Goal: Register for event/course

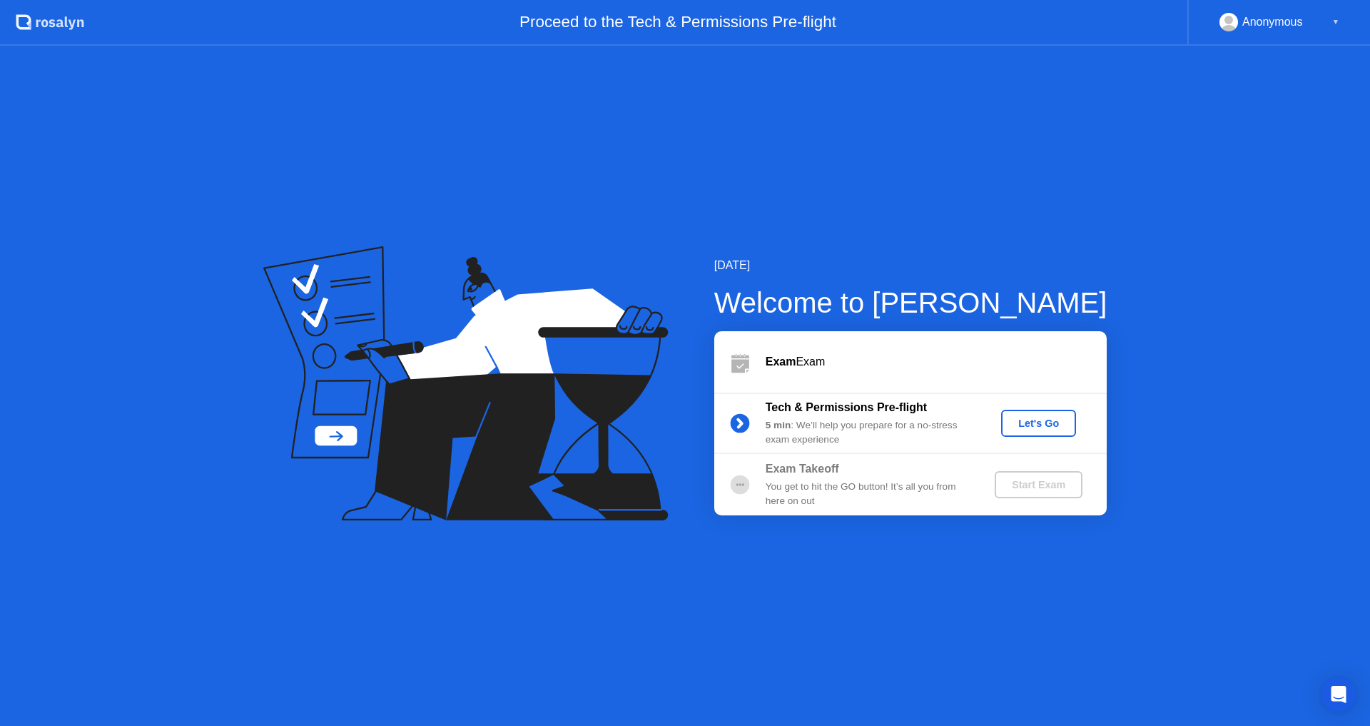
click at [1027, 419] on div "Let's Go" at bounding box center [1039, 422] width 64 height 11
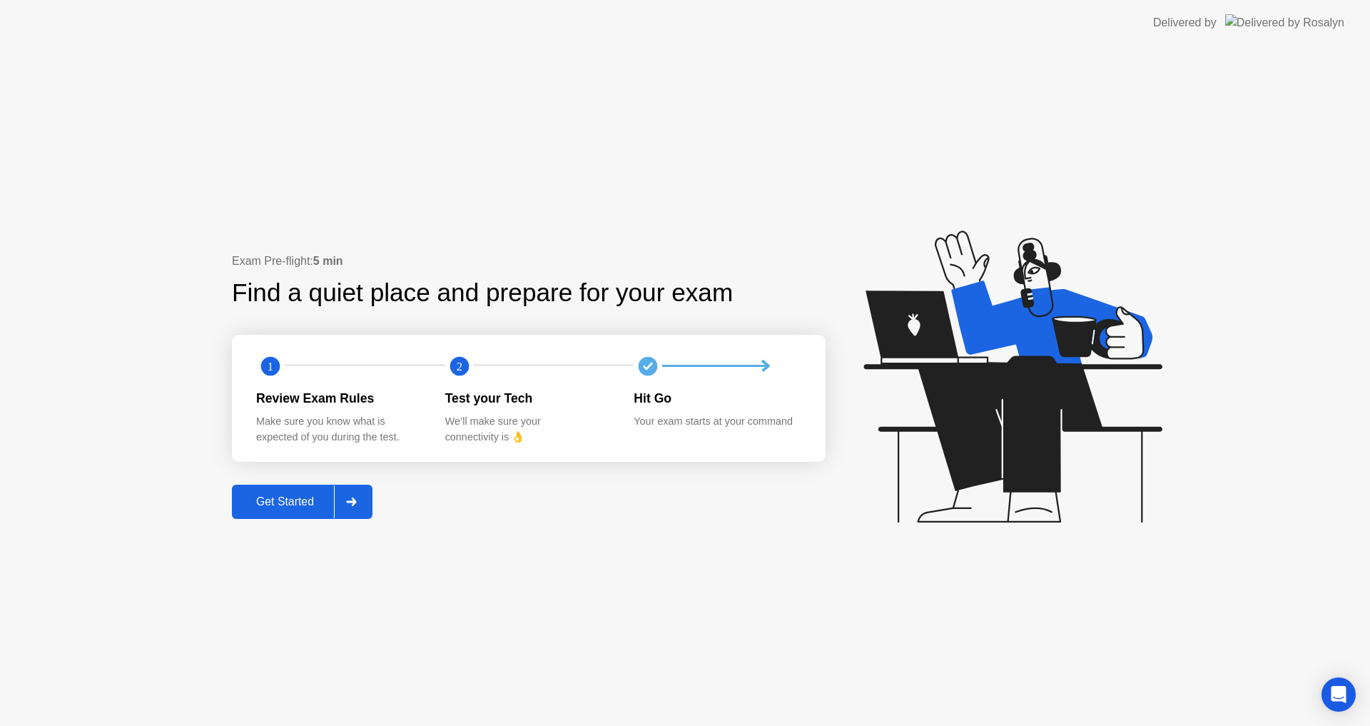
click at [260, 487] on button "Get Started" at bounding box center [302, 502] width 141 height 34
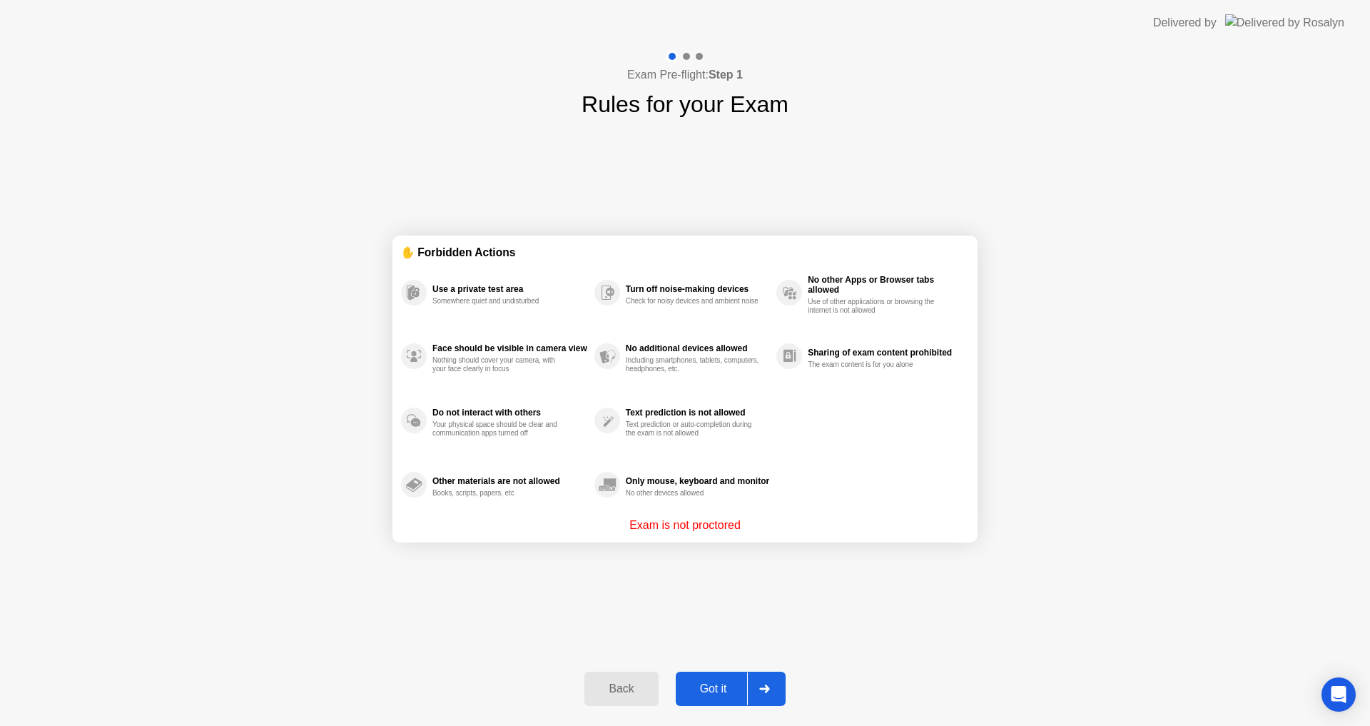
drag, startPoint x: 407, startPoint y: 627, endPoint x: 452, endPoint y: 635, distance: 46.3
click at [407, 627] on div "✋ Forbidden Actions Use a private test area Somewhere quiet and undisturbed Fac…" at bounding box center [684, 388] width 585 height 535
click at [706, 689] on div "Got it" at bounding box center [713, 688] width 67 height 13
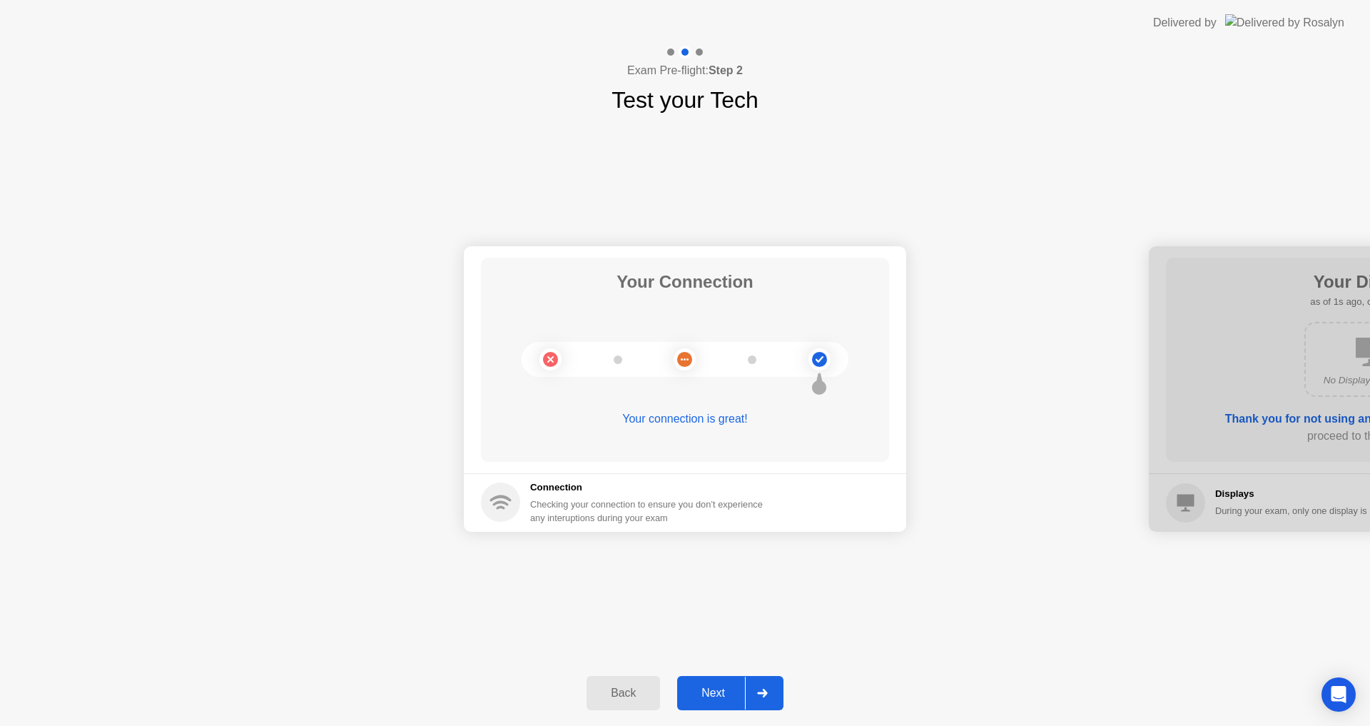
click at [706, 689] on div "Next" at bounding box center [714, 693] width 64 height 13
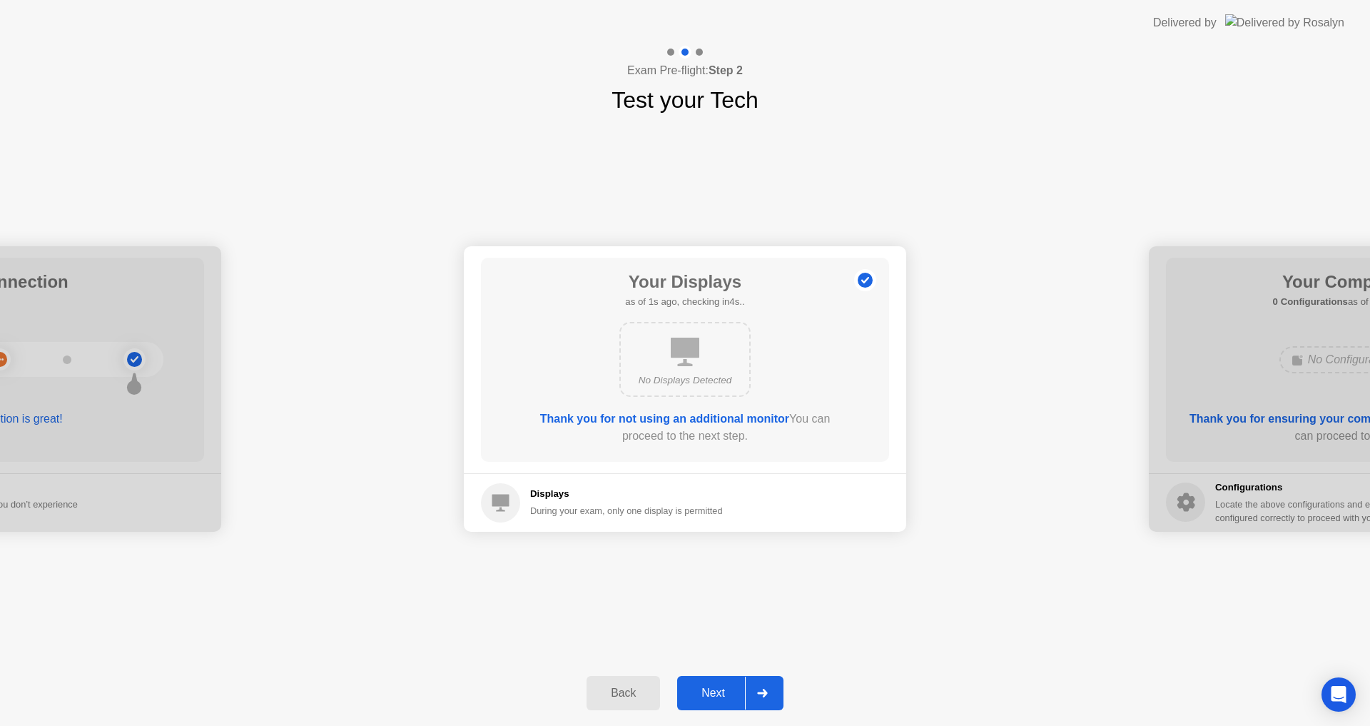
click at [706, 689] on div "Next" at bounding box center [714, 693] width 64 height 13
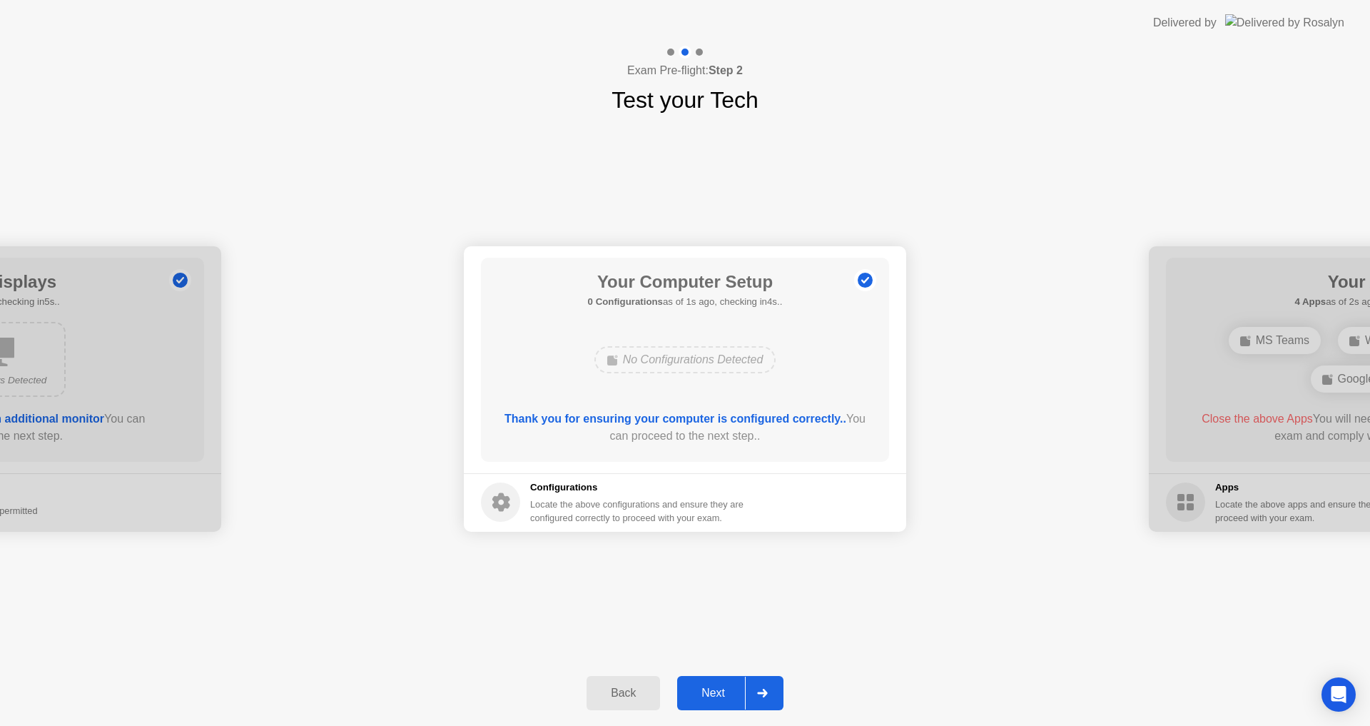
click at [718, 681] on button "Next" at bounding box center [730, 693] width 106 height 34
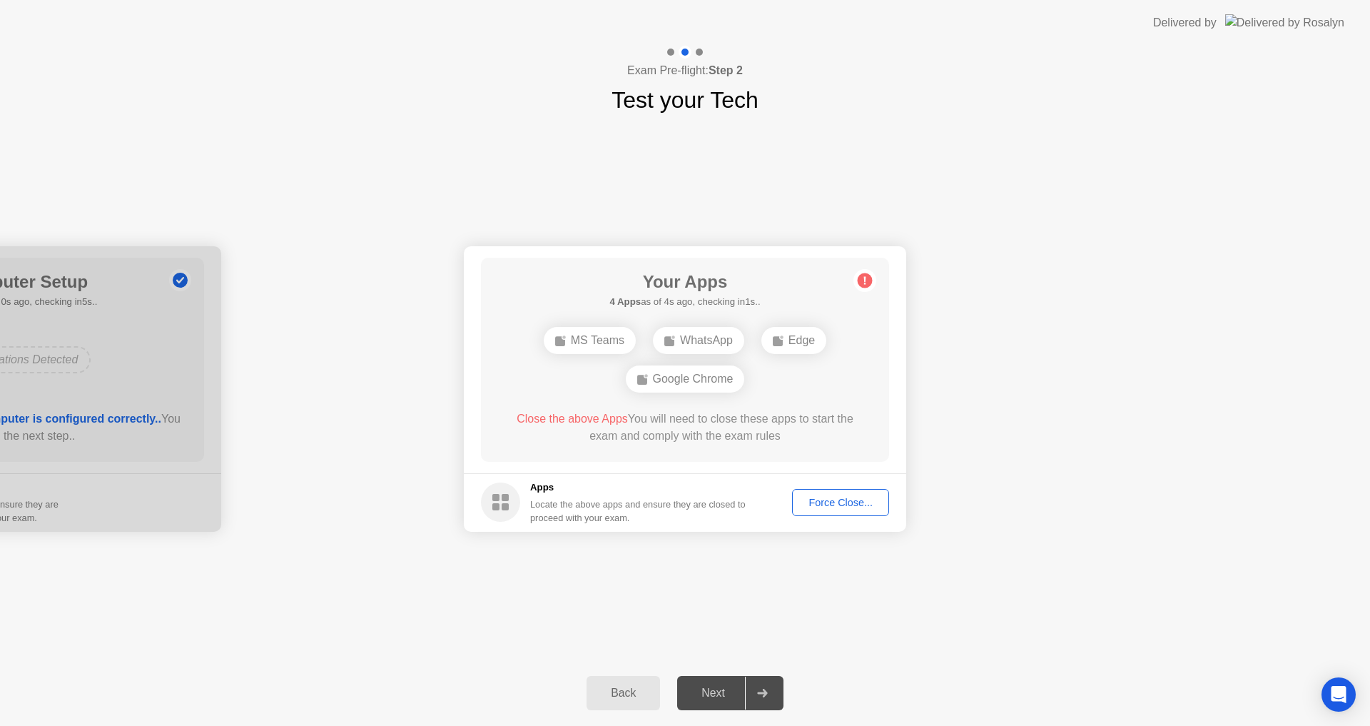
click at [869, 508] on div "Force Close..." at bounding box center [840, 502] width 87 height 11
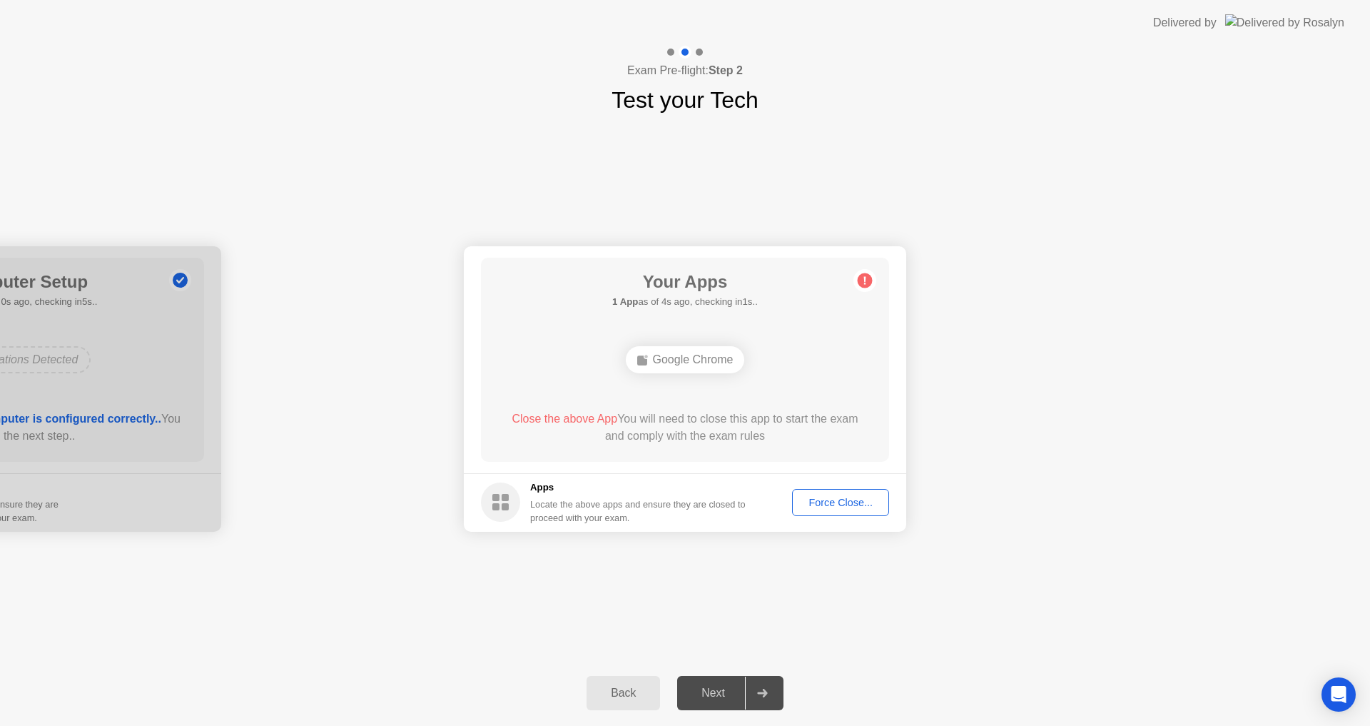
click at [809, 500] on div "Force Close..." at bounding box center [840, 502] width 87 height 11
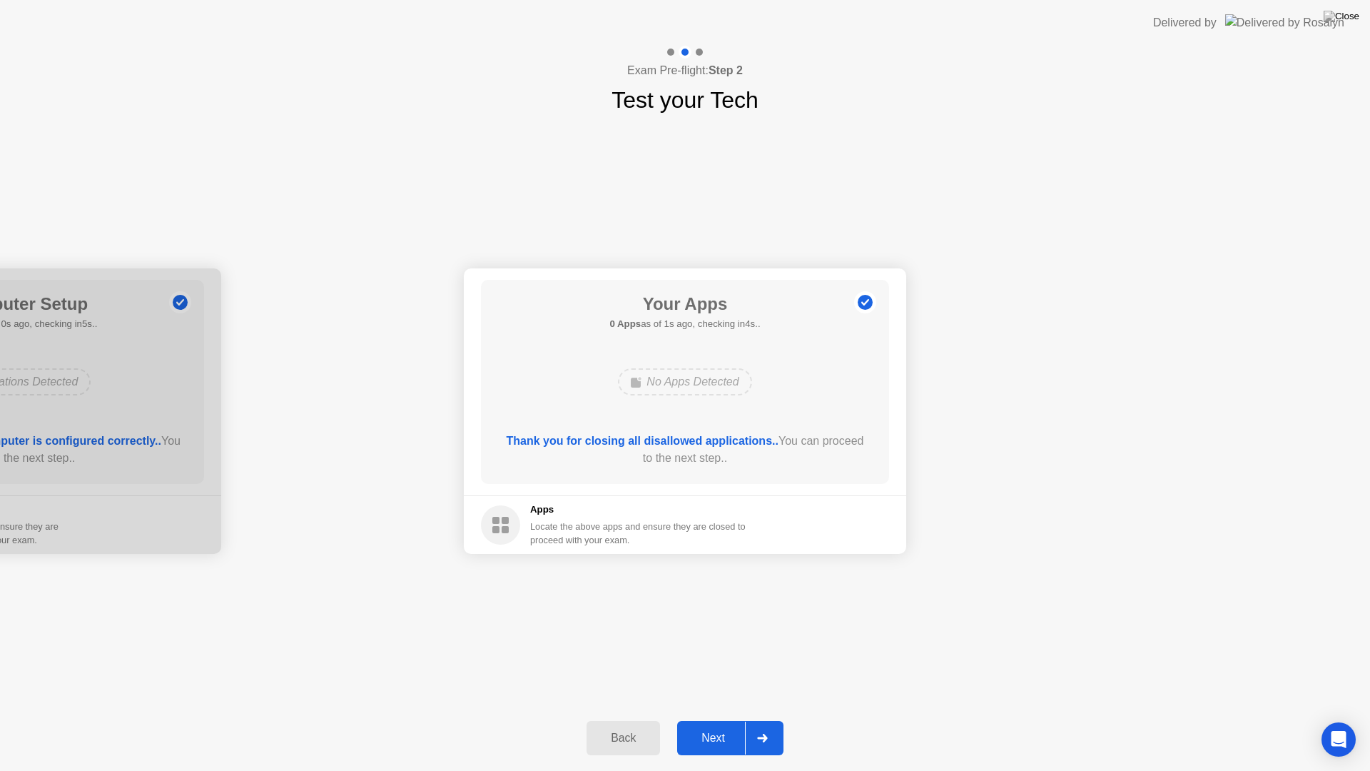
click at [721, 597] on div "Your Connection Your connection is great! Connection Checking your connection t…" at bounding box center [685, 411] width 1370 height 588
click at [719, 725] on div "Next" at bounding box center [714, 737] width 64 height 13
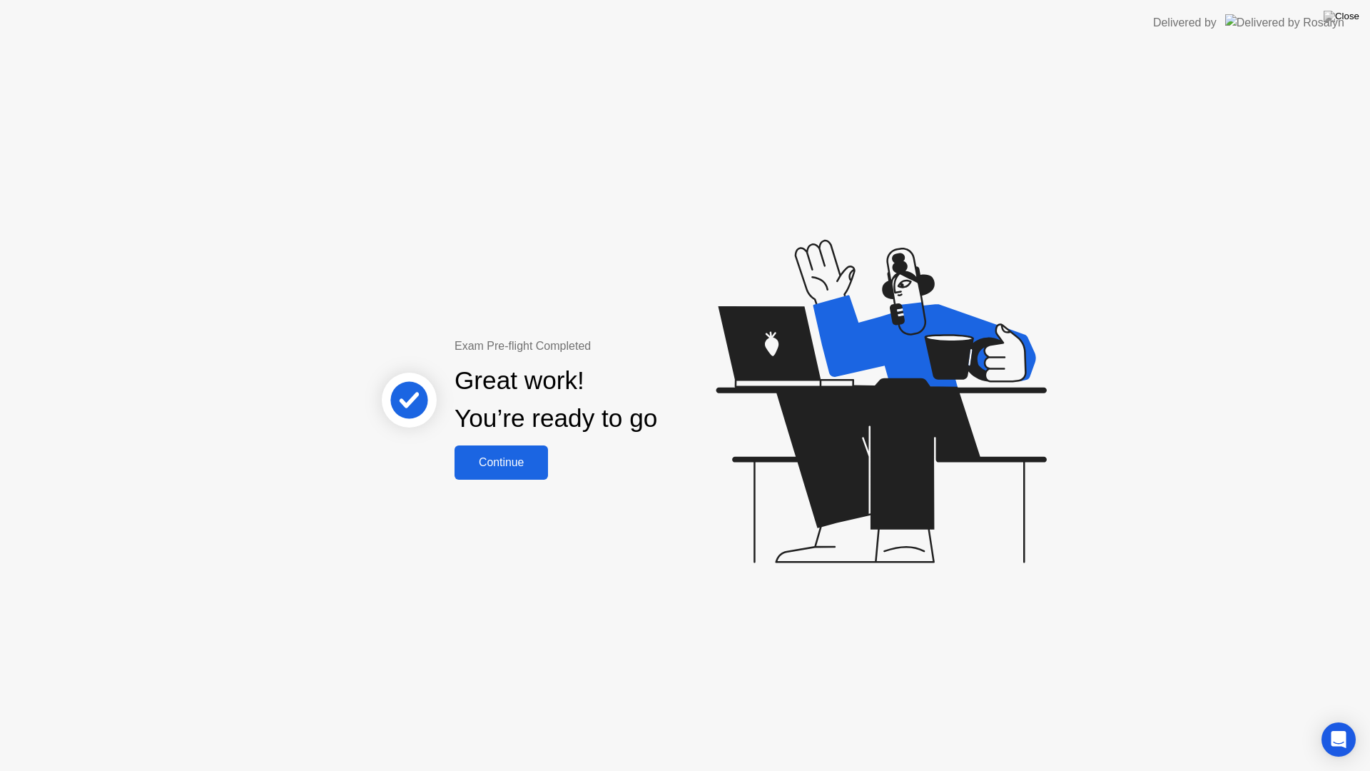
click at [485, 462] on div "Continue" at bounding box center [501, 462] width 85 height 13
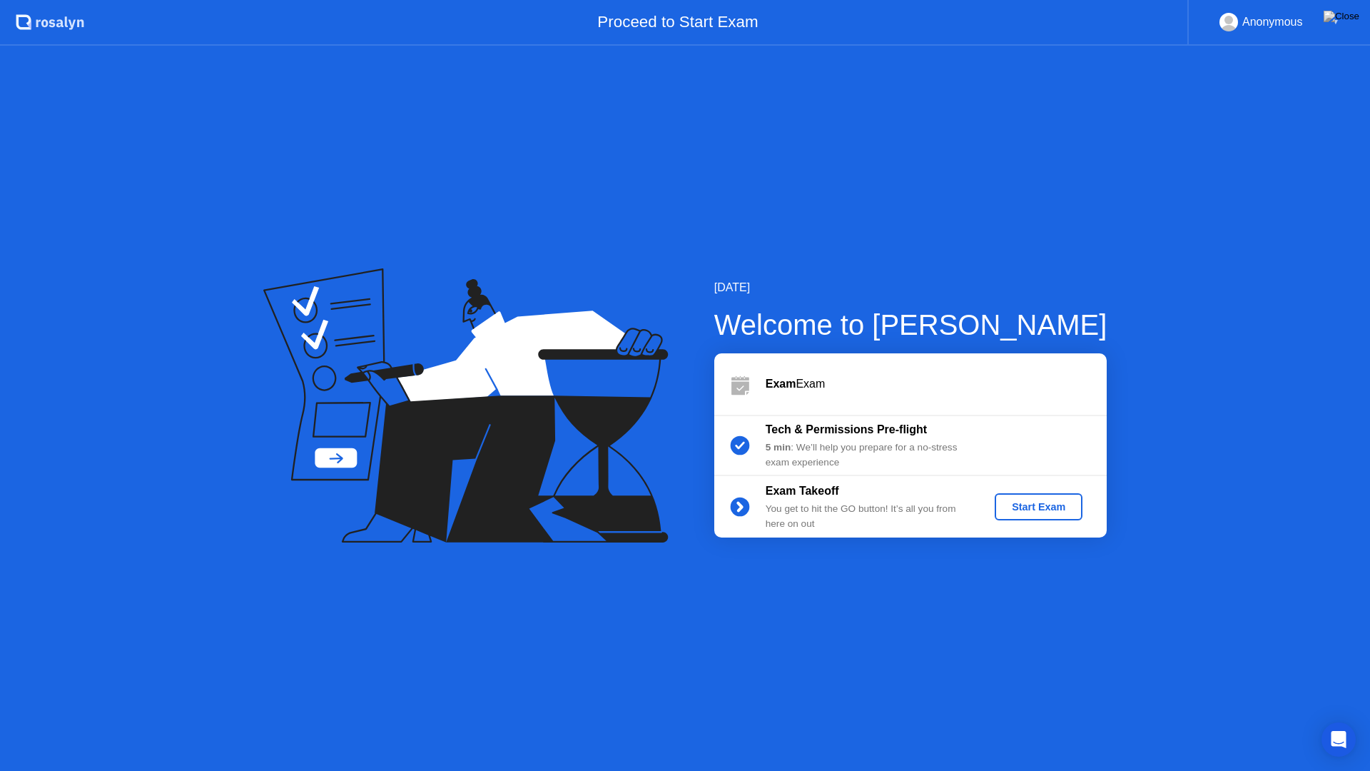
click at [1042, 502] on div "Start Exam" at bounding box center [1039, 506] width 76 height 11
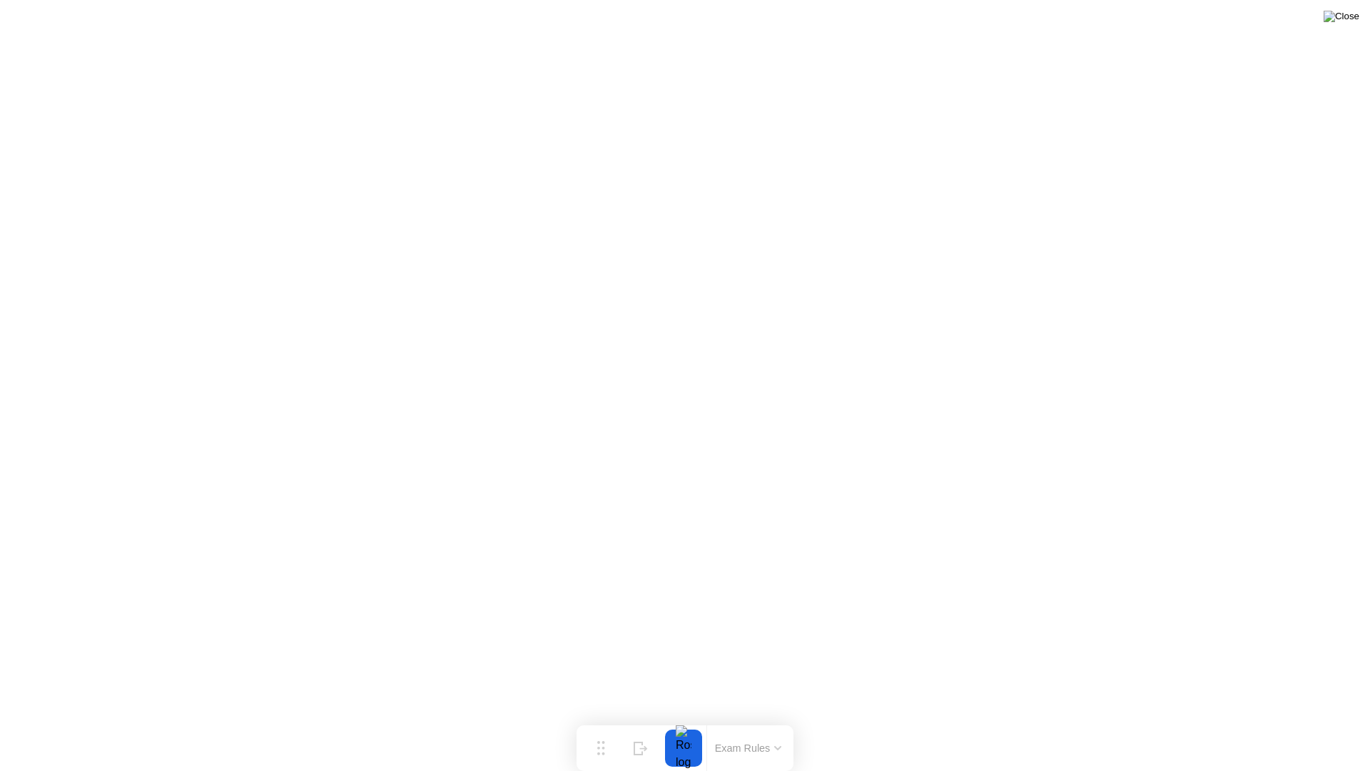
click at [1348, 18] on img at bounding box center [1342, 16] width 36 height 11
